Goal: Information Seeking & Learning: Learn about a topic

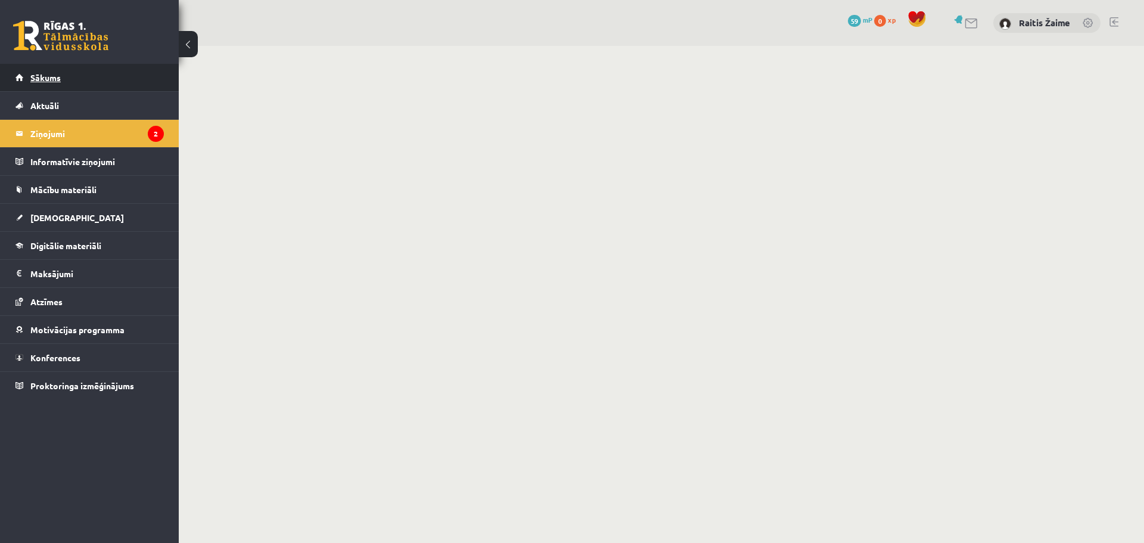
click at [37, 88] on link "Sākums" at bounding box center [89, 77] width 148 height 27
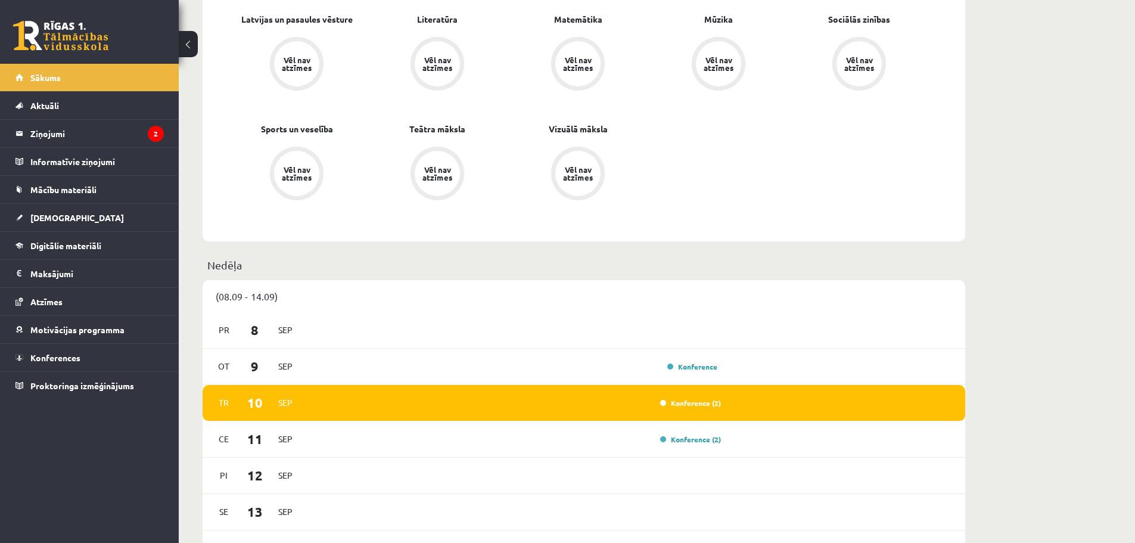
scroll to position [626, 0]
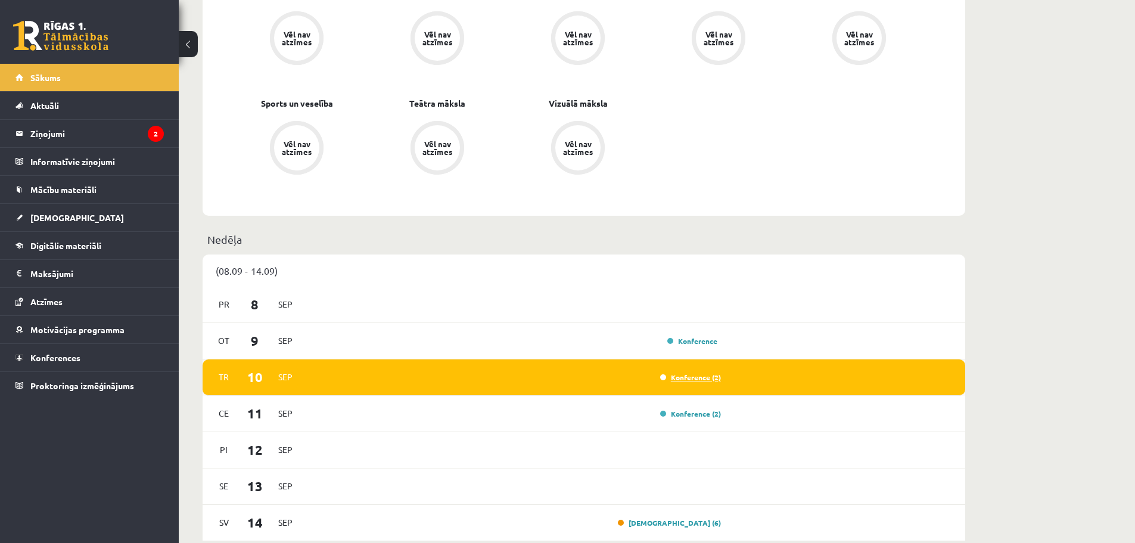
click at [705, 378] on link "Konference (2)" at bounding box center [690, 377] width 61 height 10
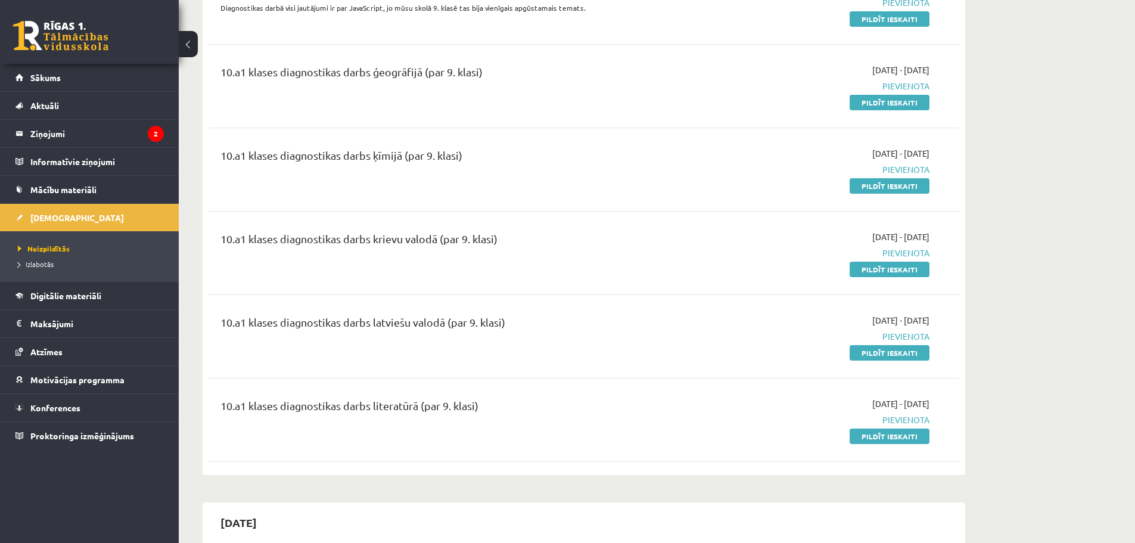
scroll to position [95, 0]
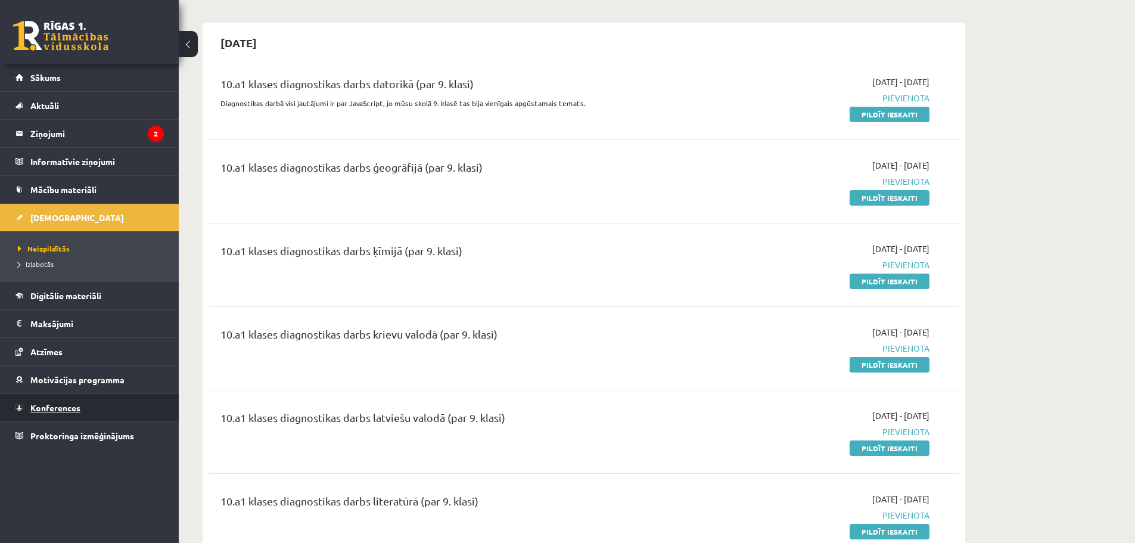
click at [75, 406] on span "Konferences" at bounding box center [55, 407] width 50 height 11
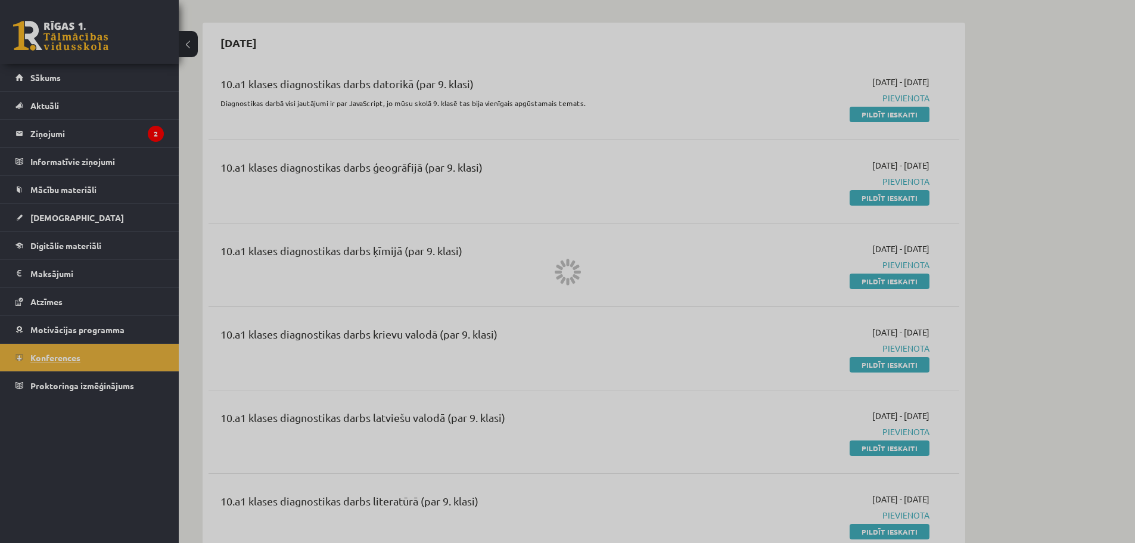
scroll to position [27, 0]
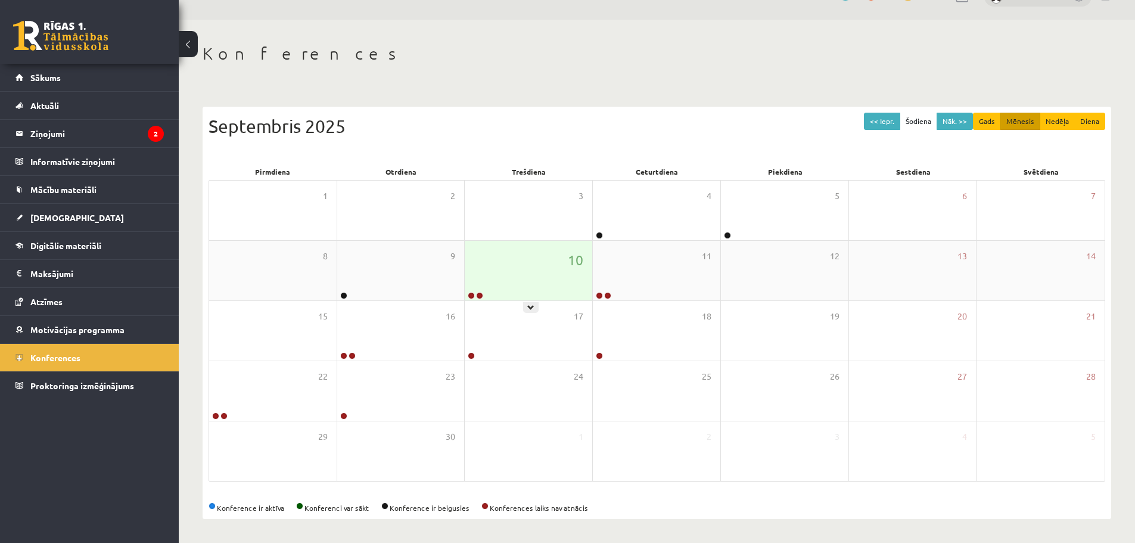
click at [526, 287] on div "10" at bounding box center [529, 271] width 128 height 60
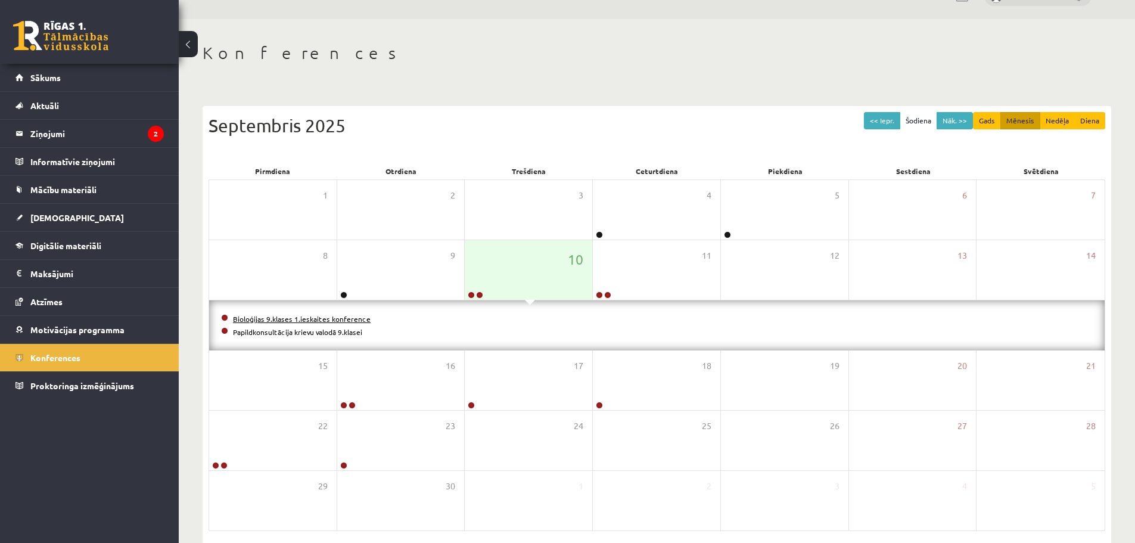
click at [271, 316] on link "Bioloģijas 9.klases 1.ieskaites konference" at bounding box center [302, 319] width 138 height 10
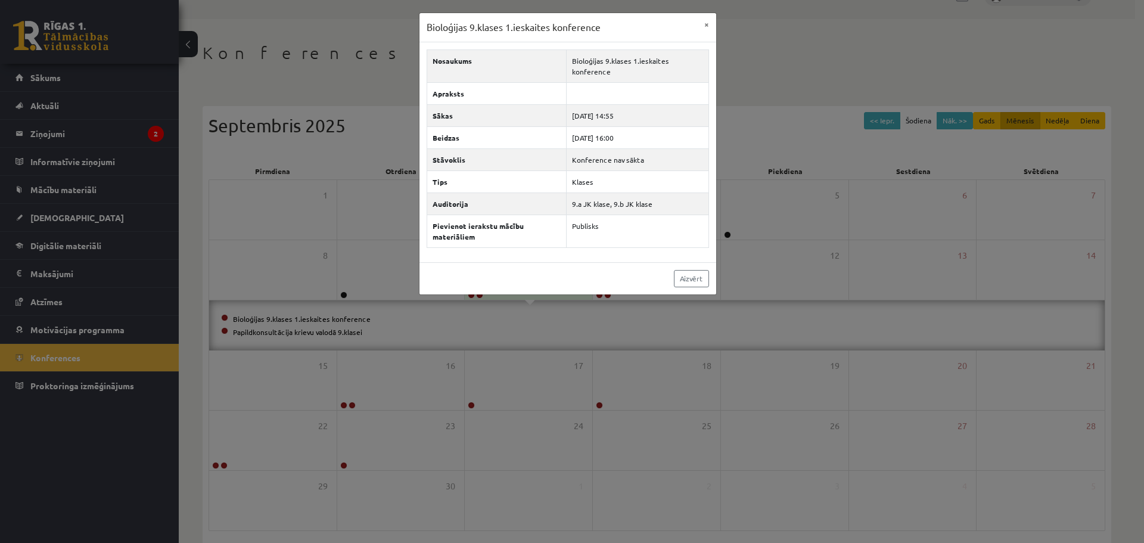
click at [273, 336] on div "Bioloģijas 9.klases 1.ieskaites konference × Nosaukums Bioloģijas 9.klases 1.ie…" at bounding box center [572, 271] width 1144 height 543
